Goal: Find specific page/section: Find specific page/section

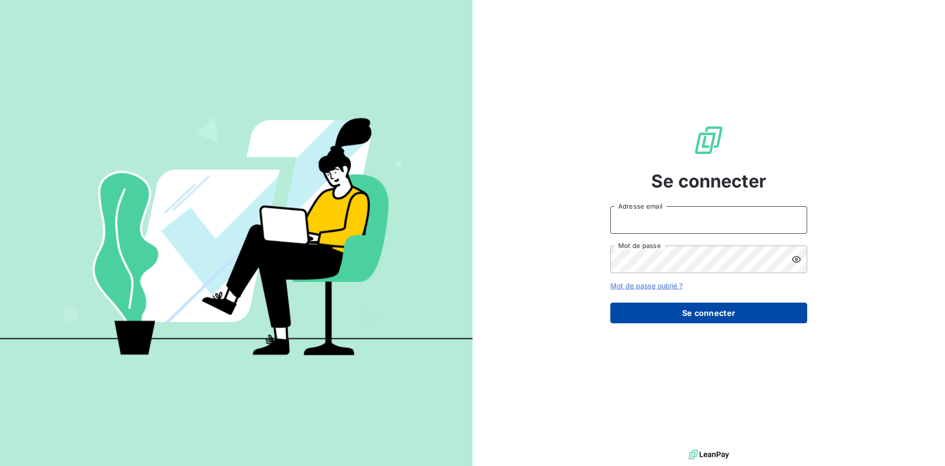
type input "[PERSON_NAME][EMAIL_ADDRESS][DOMAIN_NAME]"
click at [706, 312] on button "Se connecter" at bounding box center [709, 313] width 197 height 21
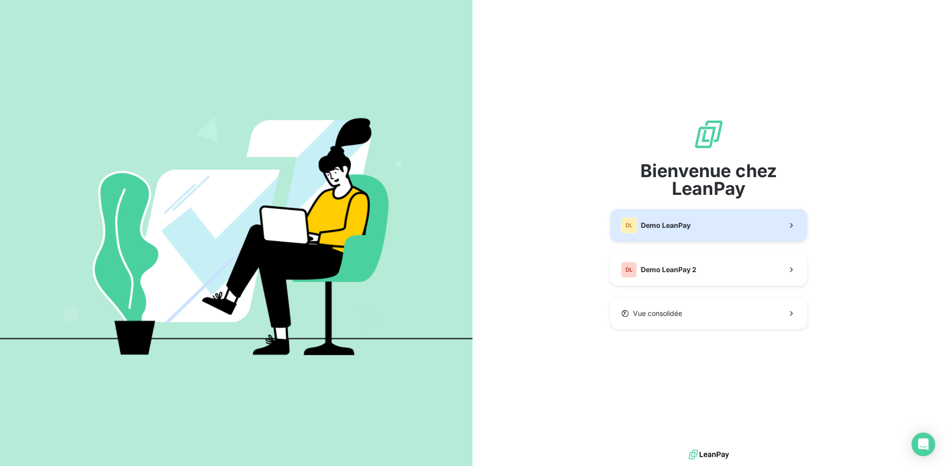
click at [733, 234] on button "DL Demo LeanPay" at bounding box center [709, 225] width 197 height 32
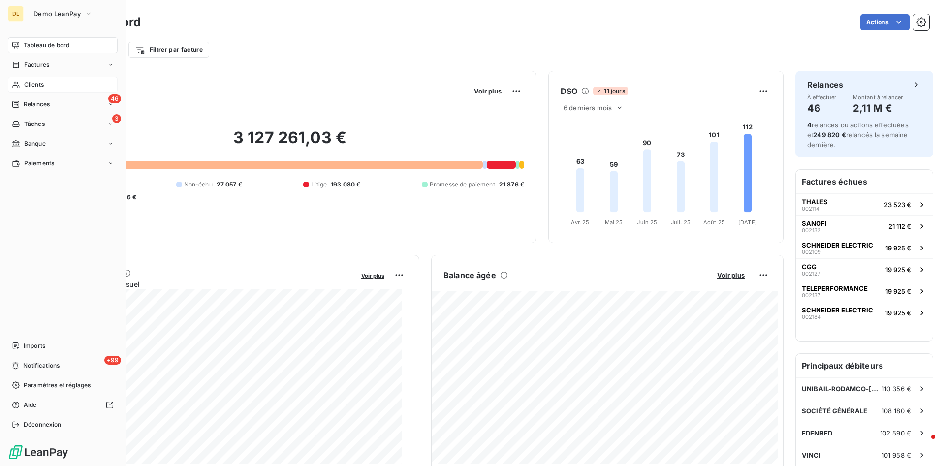
click at [26, 84] on span "Clients" at bounding box center [34, 84] width 20 height 9
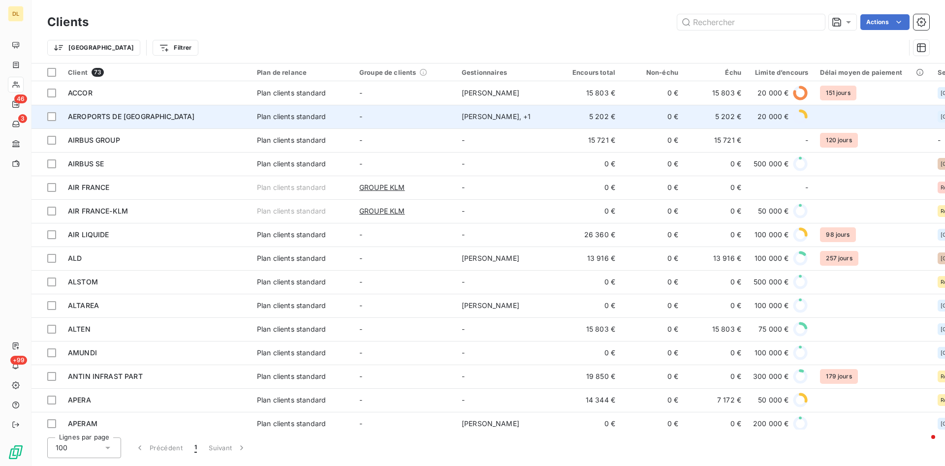
click at [134, 114] on span "AEROPORTS DE [GEOGRAPHIC_DATA]" at bounding box center [131, 116] width 127 height 8
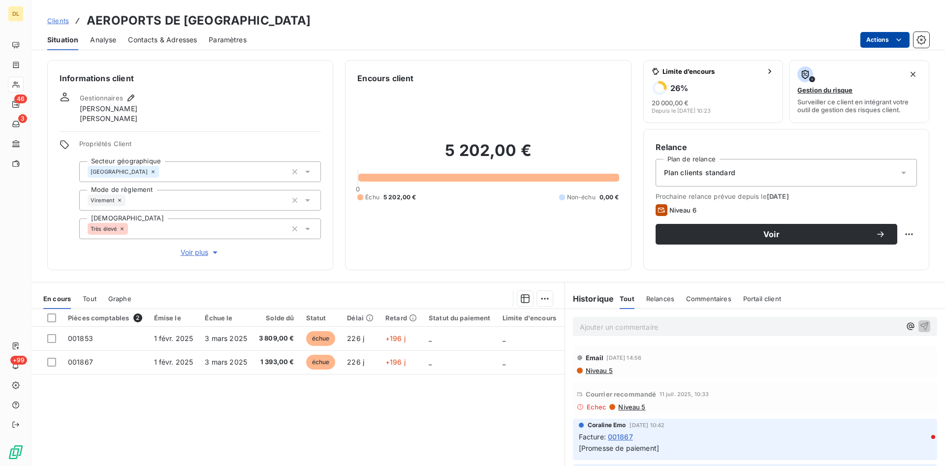
click at [893, 44] on html "DL 46 3 +99 Clients AEROPORTS DE PARIS Situation Analyse Contacts & Adresses Pa…" at bounding box center [472, 233] width 945 height 466
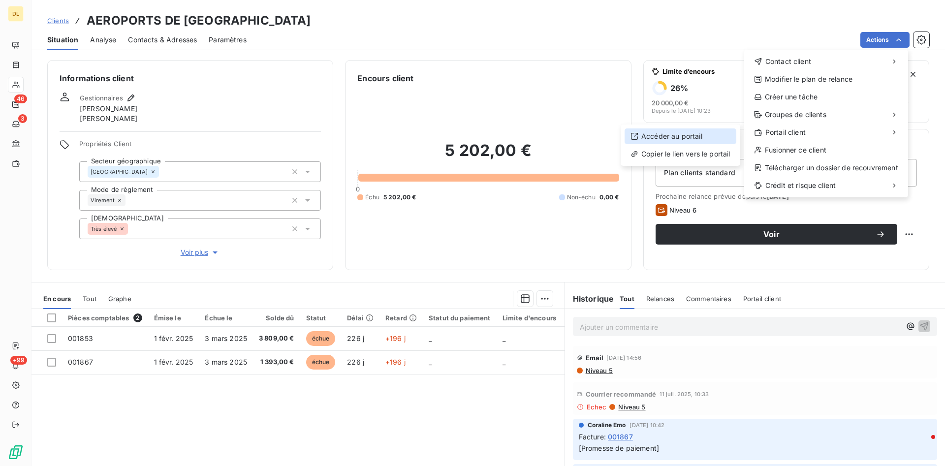
click at [716, 135] on div "Accéder au portail" at bounding box center [681, 137] width 112 height 16
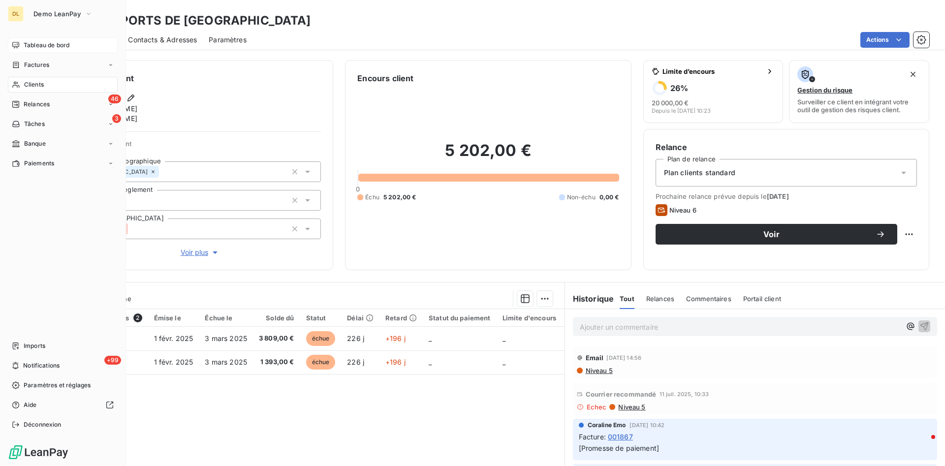
click at [21, 49] on div "Tableau de bord" at bounding box center [63, 45] width 110 height 16
